Goal: Communication & Community: Answer question/provide support

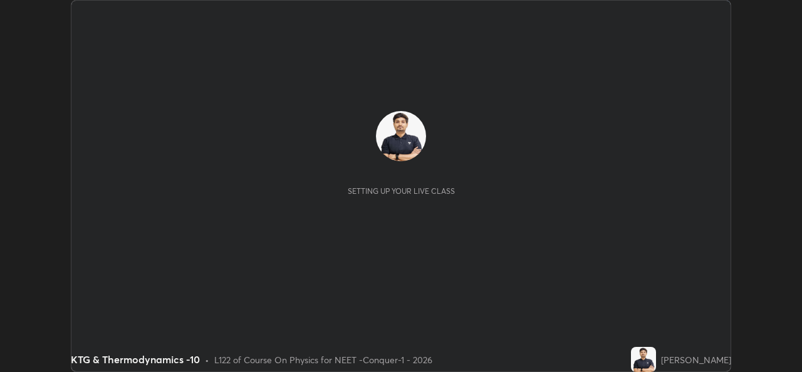
scroll to position [372, 802]
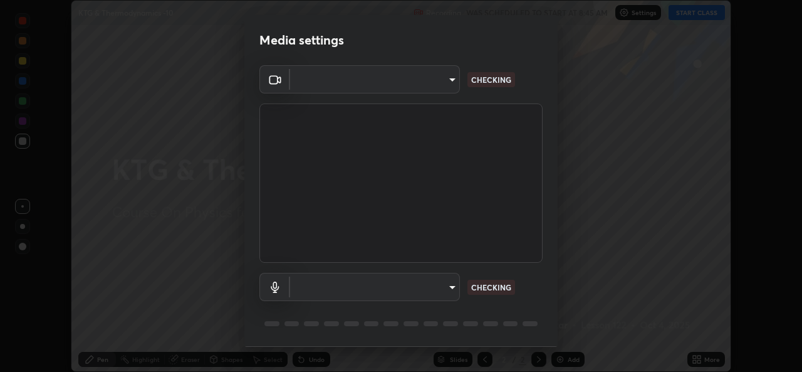
click at [438, 85] on body "Erase all KTG & Thermodynamics -10 Recording WAS SCHEDULED TO START AT 8:45 AM …" at bounding box center [401, 186] width 802 height 372
click at [434, 84] on div at bounding box center [401, 186] width 802 height 372
type input "1f41c6c9791060f8641ac520f6899d8620682ebda803063f8a141d25c78f08ec"
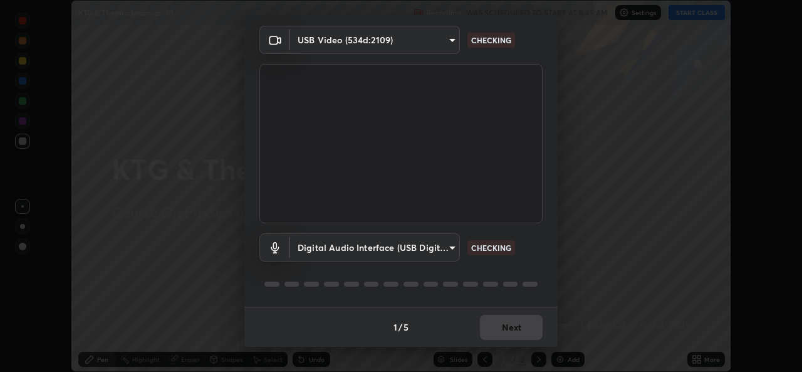
click at [422, 252] on body "Erase all KTG & Thermodynamics -10 Recording WAS SCHEDULED TO START AT 8:45 AM …" at bounding box center [401, 186] width 802 height 372
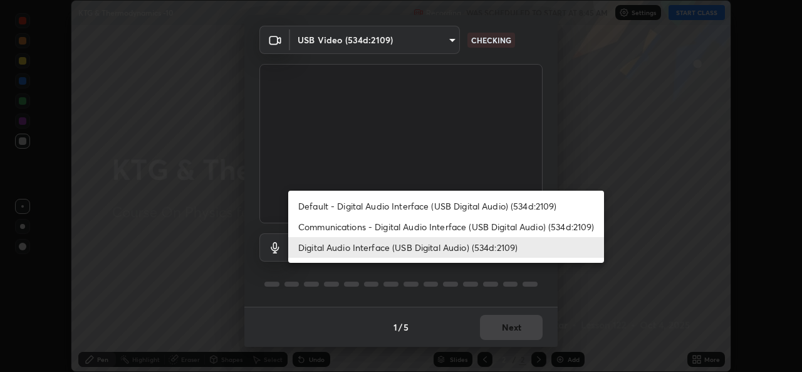
click at [389, 209] on li "Default - Digital Audio Interface (USB Digital Audio) (534d:2109)" at bounding box center [446, 206] width 316 height 21
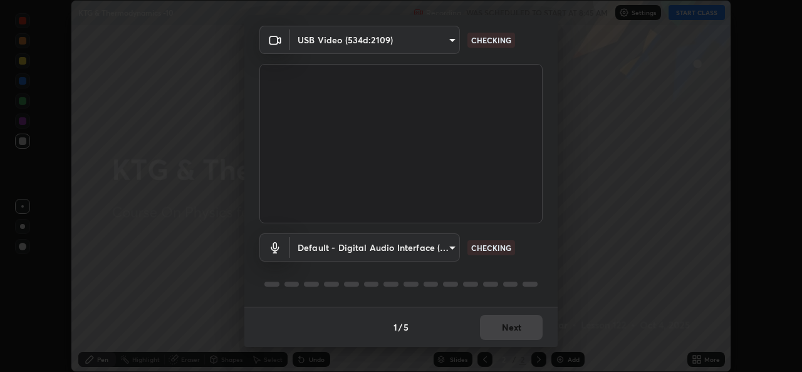
click at [389, 246] on body "Erase all KTG & Thermodynamics -10 Recording WAS SCHEDULED TO START AT 8:45 AM …" at bounding box center [401, 186] width 802 height 372
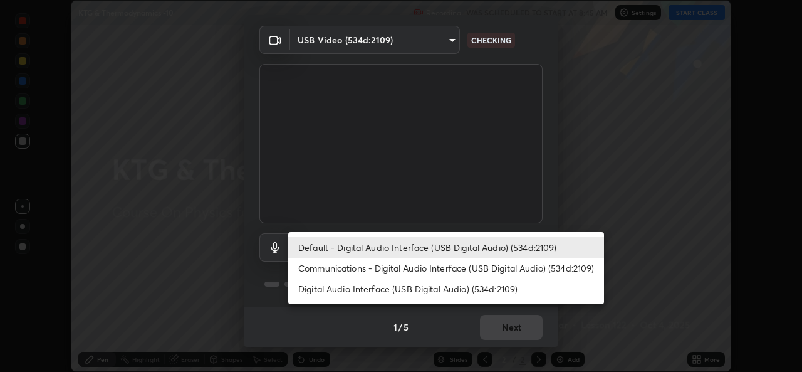
click at [380, 293] on li "Digital Audio Interface (USB Digital Audio) (534d:2109)" at bounding box center [446, 288] width 316 height 21
type input "f295510aab7fc519ba2ff16faa6f07a5746b517eedcb4ab4bf157618f1e6795d"
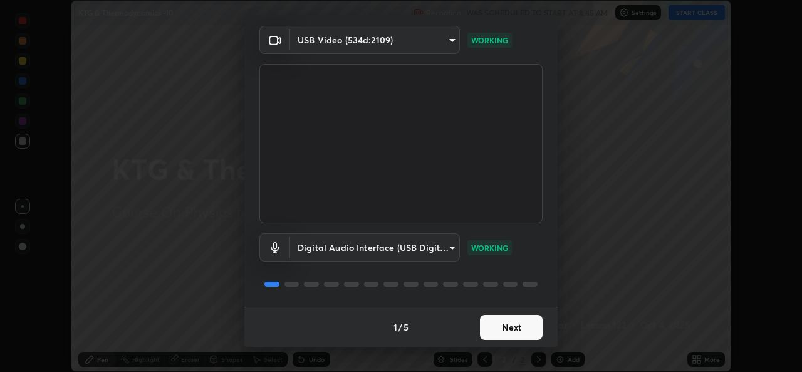
click at [508, 327] on button "Next" at bounding box center [511, 327] width 63 height 25
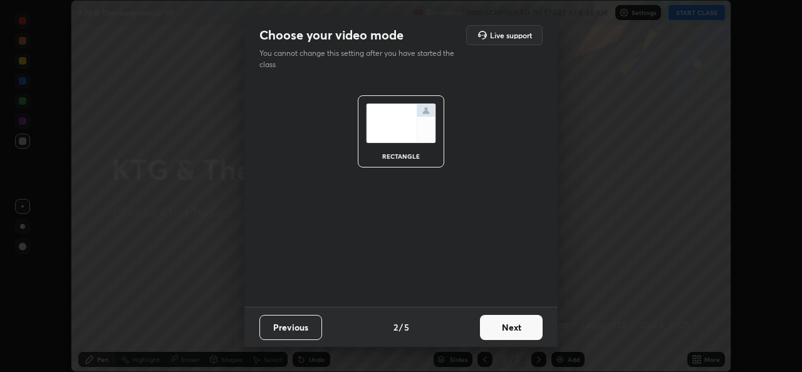
click at [519, 332] on button "Next" at bounding box center [511, 327] width 63 height 25
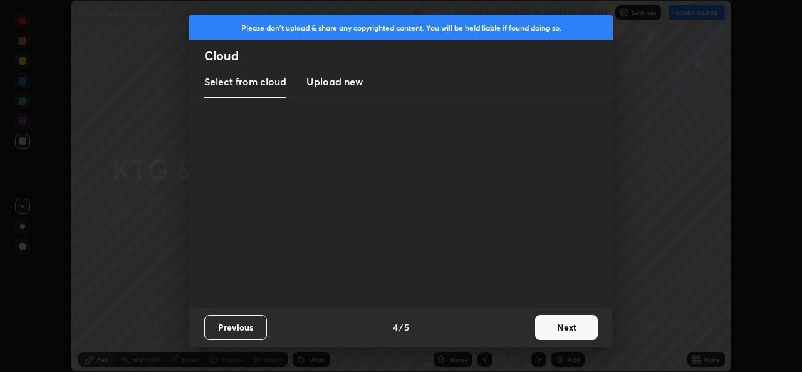
click at [537, 331] on button "Next" at bounding box center [566, 327] width 63 height 25
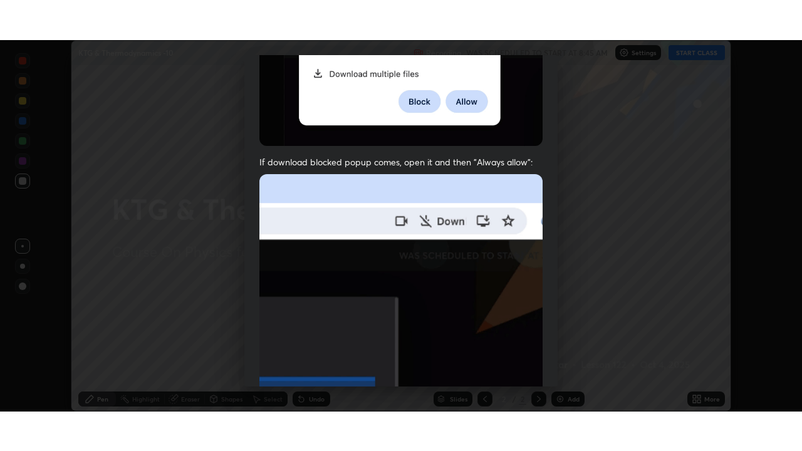
scroll to position [295, 0]
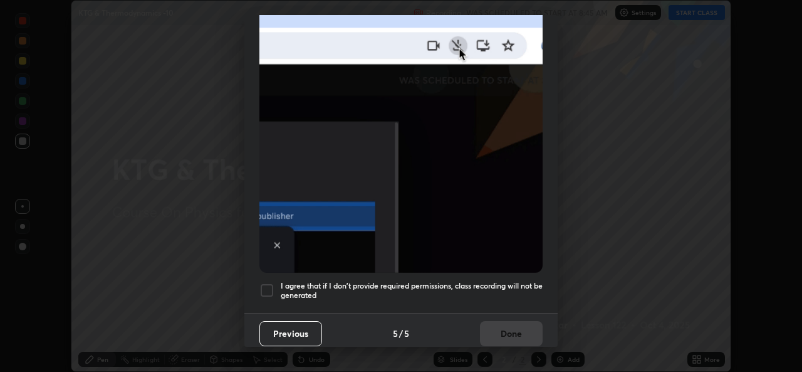
click at [263, 287] on div at bounding box center [267, 290] width 15 height 15
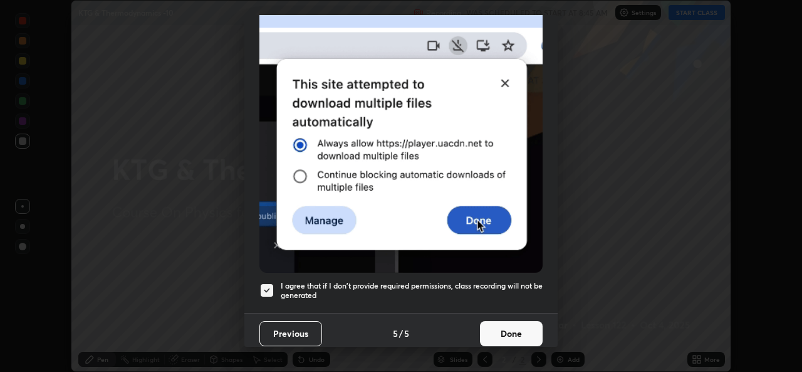
click at [500, 325] on button "Done" at bounding box center [511, 333] width 63 height 25
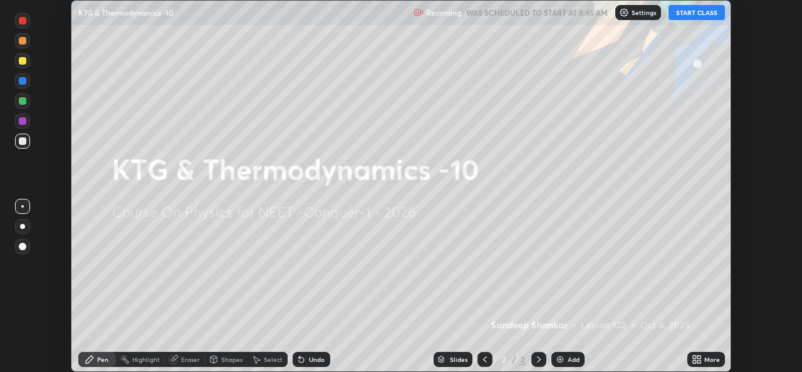
click at [695, 361] on icon at bounding box center [694, 361] width 3 height 3
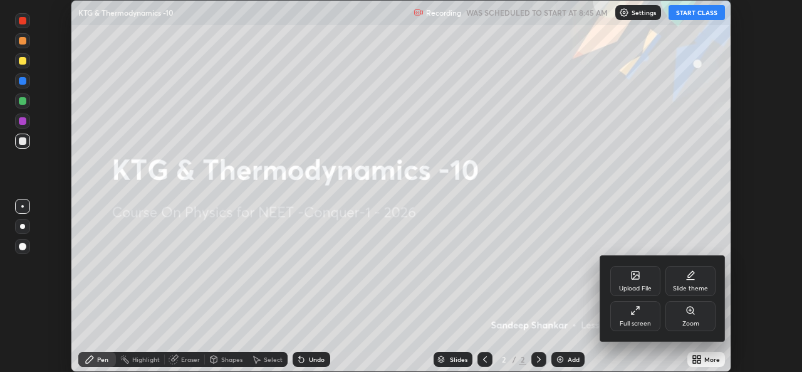
click at [639, 325] on div "Full screen" at bounding box center [635, 323] width 31 height 6
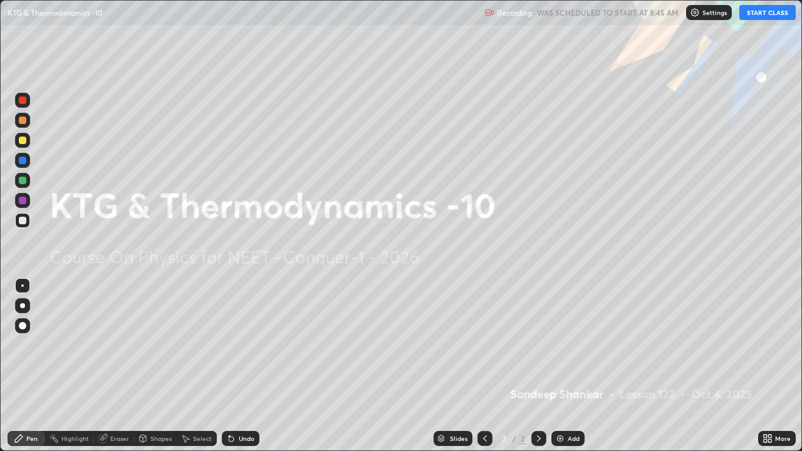
scroll to position [451, 802]
click at [700, 13] on img at bounding box center [695, 13] width 10 height 10
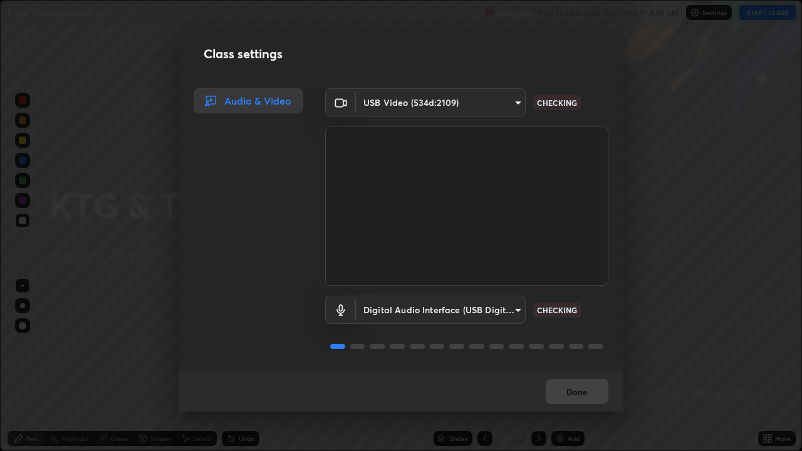
scroll to position [1, 0]
click at [574, 371] on button "Done" at bounding box center [577, 391] width 63 height 25
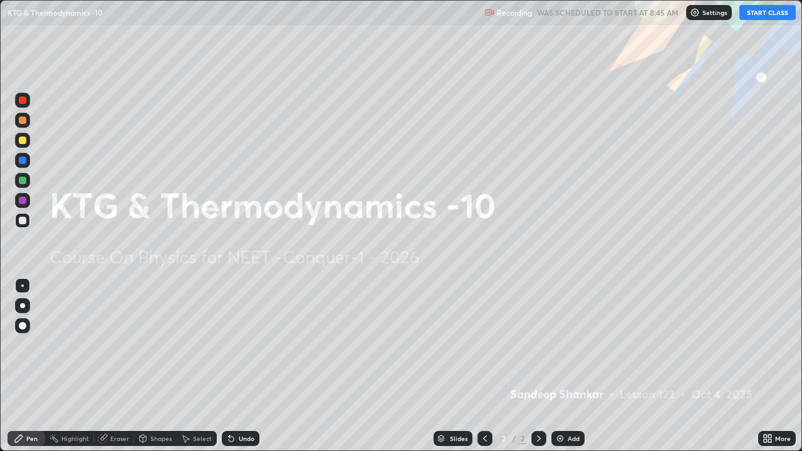
click at [764, 11] on button "START CLASS" at bounding box center [768, 12] width 56 height 15
click at [23, 142] on div at bounding box center [23, 141] width 8 height 8
click at [118, 371] on div "Eraser" at bounding box center [114, 438] width 40 height 15
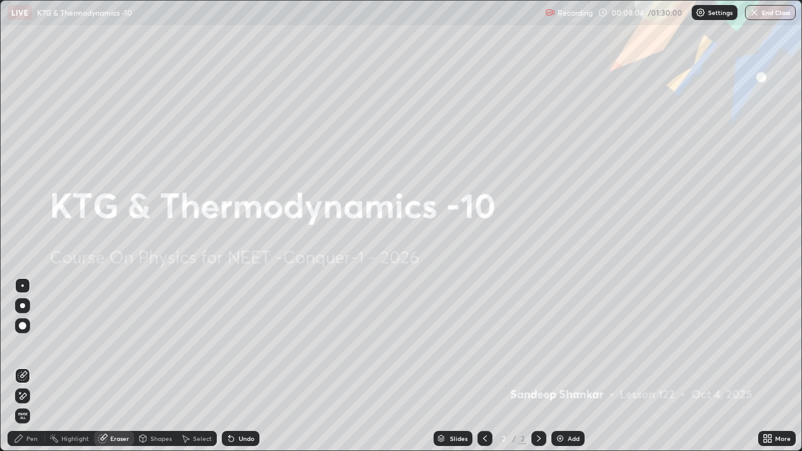
click at [32, 371] on div "Pen" at bounding box center [31, 439] width 11 height 6
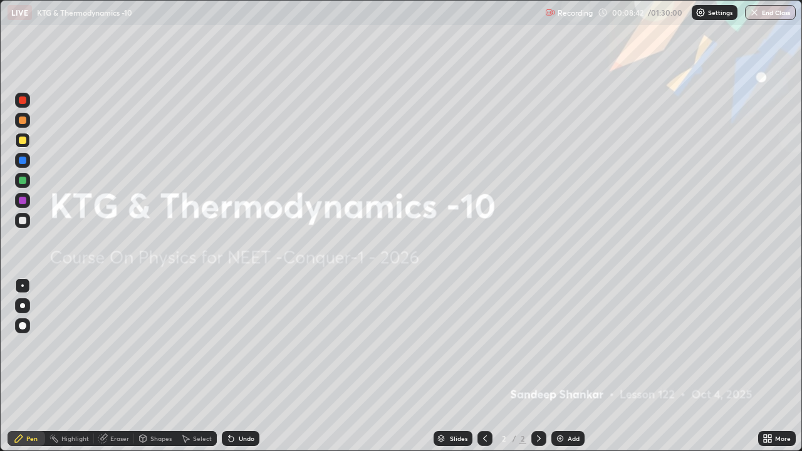
click at [122, 371] on div "Eraser" at bounding box center [119, 439] width 19 height 6
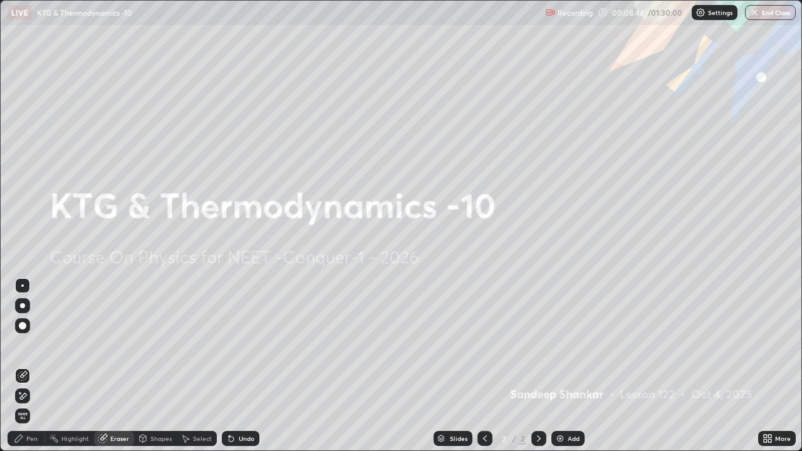
click at [34, 371] on div "Pen" at bounding box center [27, 438] width 38 height 15
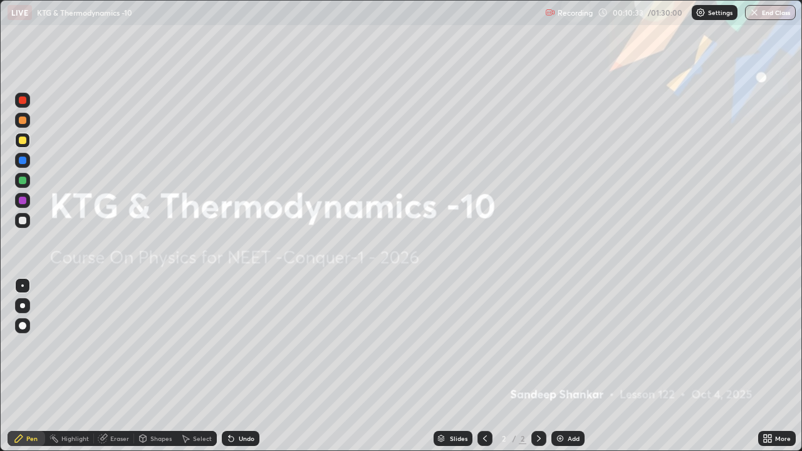
click at [22, 179] on div at bounding box center [23, 181] width 8 height 8
click at [564, 371] on img at bounding box center [560, 439] width 10 height 10
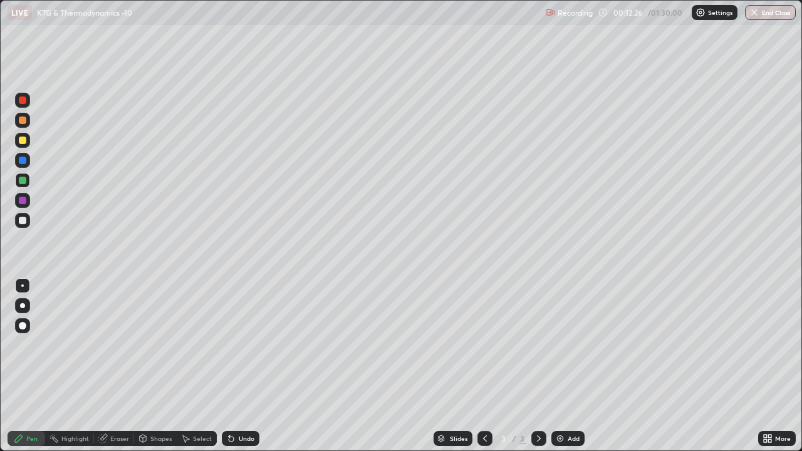
click at [20, 137] on div at bounding box center [23, 141] width 8 height 8
click at [563, 371] on div "Add" at bounding box center [568, 438] width 33 height 15
click at [26, 217] on div at bounding box center [22, 220] width 15 height 15
click at [563, 371] on img at bounding box center [560, 439] width 10 height 10
click at [23, 142] on div at bounding box center [23, 141] width 8 height 8
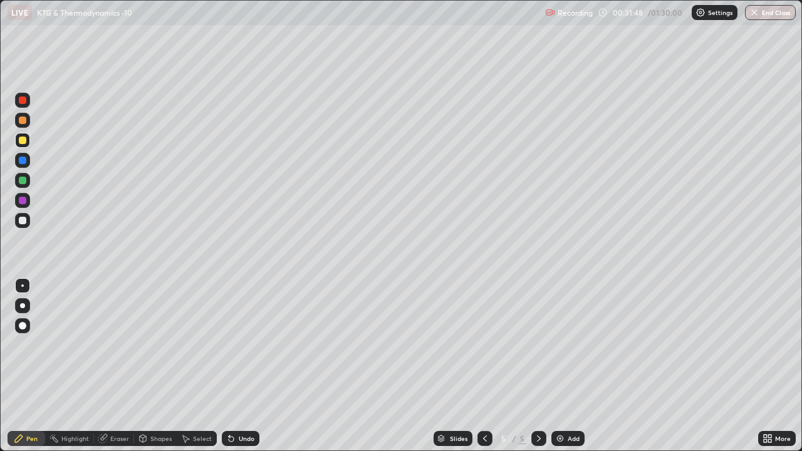
click at [484, 371] on icon at bounding box center [485, 439] width 10 height 10
click at [538, 371] on icon at bounding box center [539, 439] width 10 height 10
click at [20, 223] on div at bounding box center [23, 221] width 8 height 8
click at [19, 140] on div at bounding box center [23, 141] width 8 height 8
click at [484, 371] on icon at bounding box center [485, 439] width 10 height 10
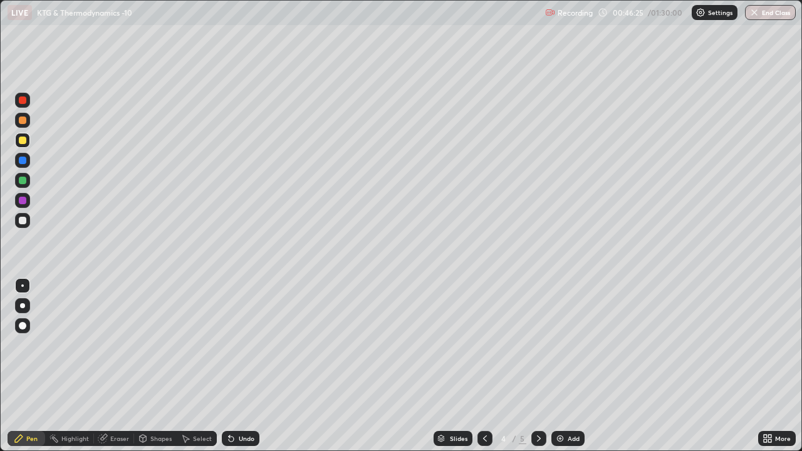
click at [538, 371] on icon at bounding box center [539, 439] width 10 height 10
click at [568, 371] on div "Add" at bounding box center [574, 439] width 12 height 6
click at [559, 371] on img at bounding box center [560, 439] width 10 height 10
click at [112, 371] on div "Eraser" at bounding box center [119, 439] width 19 height 6
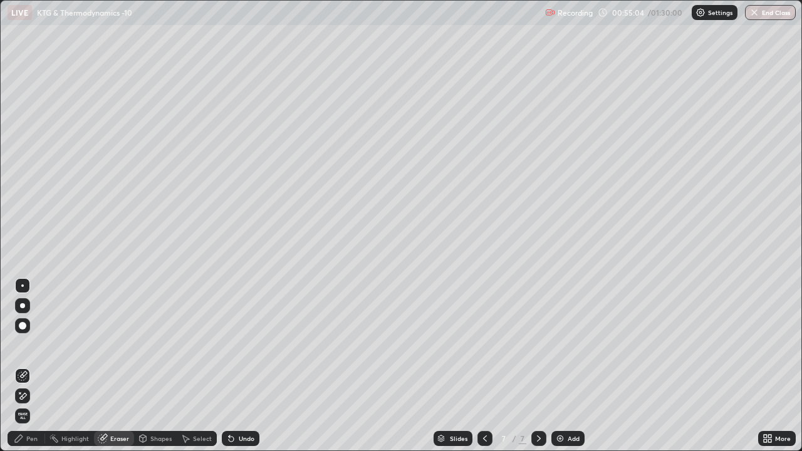
click at [26, 371] on div "Pen" at bounding box center [31, 439] width 11 height 6
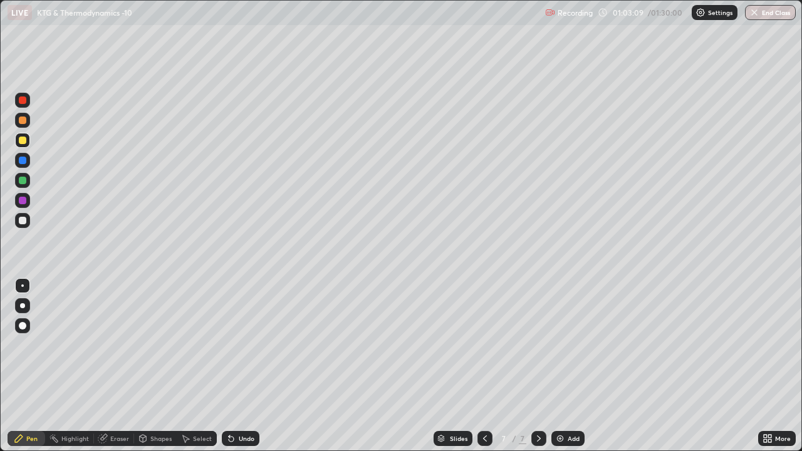
click at [27, 219] on div at bounding box center [22, 220] width 15 height 15
click at [503, 371] on div "7" at bounding box center [504, 439] width 13 height 8
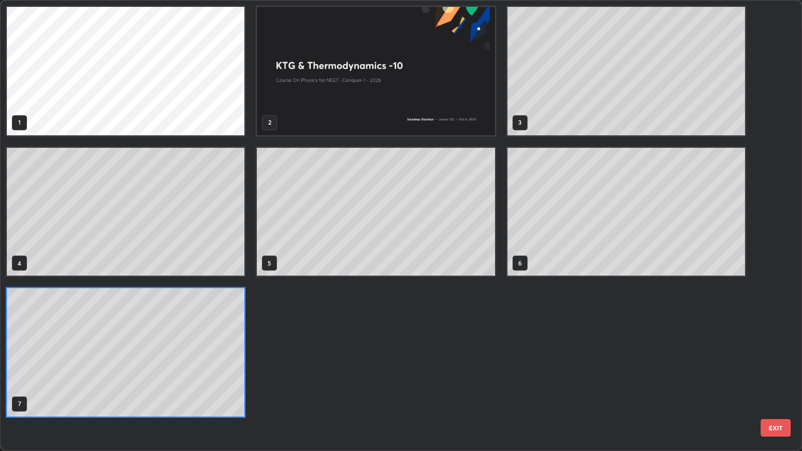
scroll to position [446, 795]
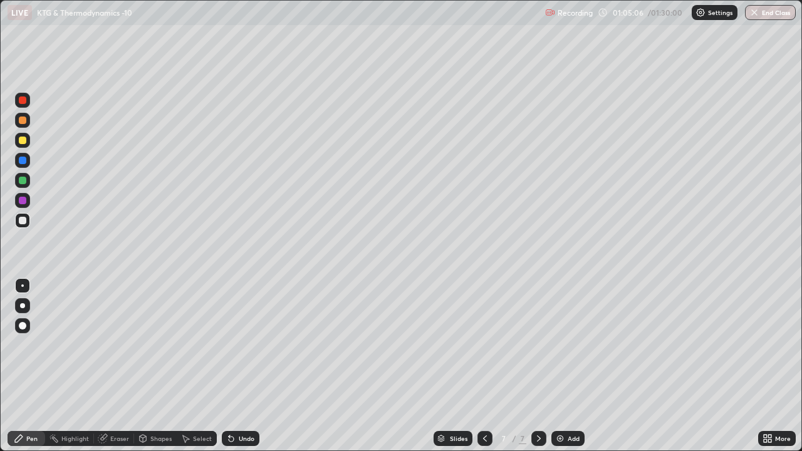
click at [22, 140] on div at bounding box center [23, 141] width 8 height 8
click at [25, 198] on div at bounding box center [23, 201] width 8 height 8
click at [565, 371] on div "Add" at bounding box center [568, 438] width 33 height 15
click at [23, 219] on div at bounding box center [23, 221] width 8 height 8
click at [114, 371] on div "Eraser" at bounding box center [119, 439] width 19 height 6
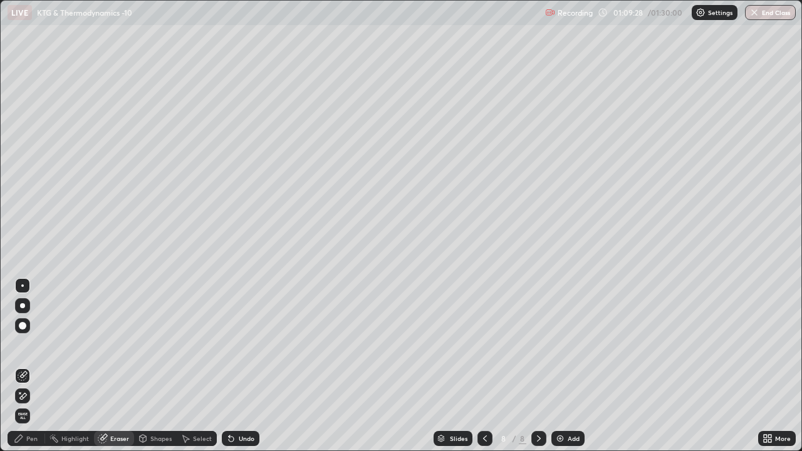
click at [36, 371] on div "Pen" at bounding box center [31, 439] width 11 height 6
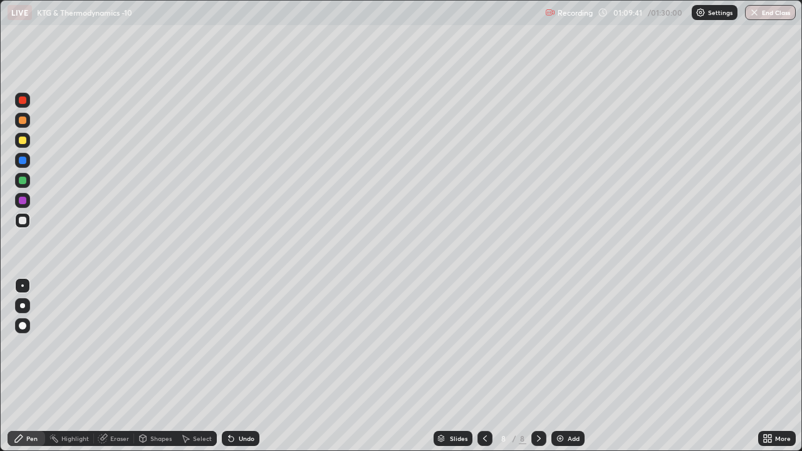
click at [485, 371] on icon at bounding box center [485, 439] width 10 height 10
click at [534, 371] on icon at bounding box center [539, 439] width 10 height 10
click at [765, 13] on button "End Class" at bounding box center [770, 12] width 51 height 15
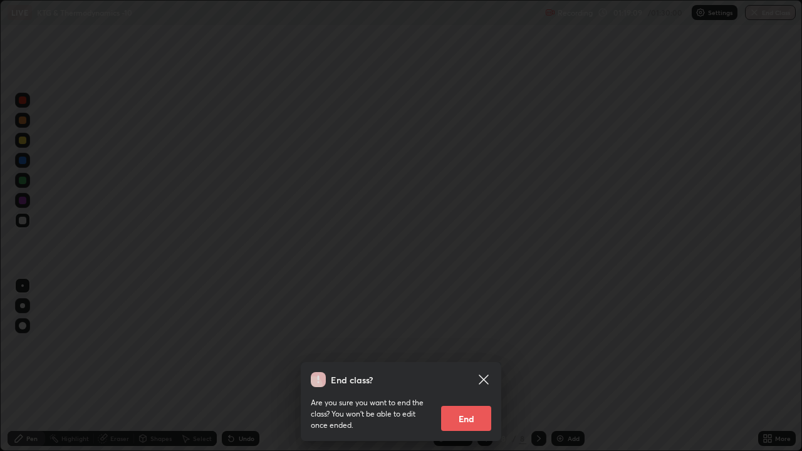
click at [464, 371] on button "End" at bounding box center [466, 418] width 50 height 25
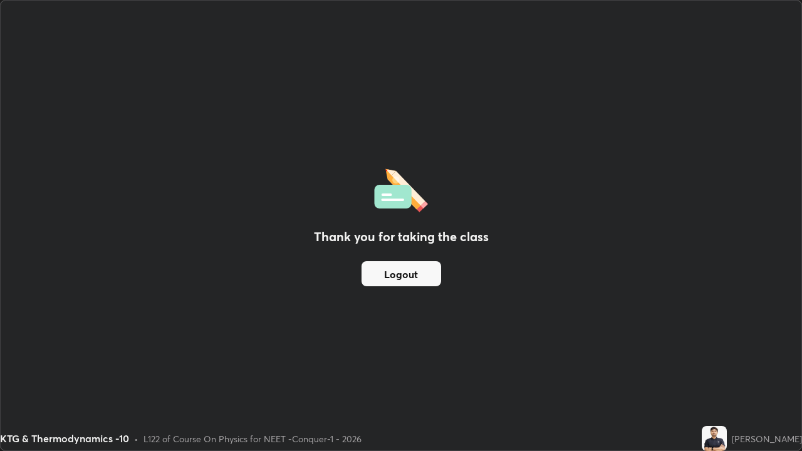
click at [395, 281] on button "Logout" at bounding box center [402, 273] width 80 height 25
